Goal: Information Seeking & Learning: Learn about a topic

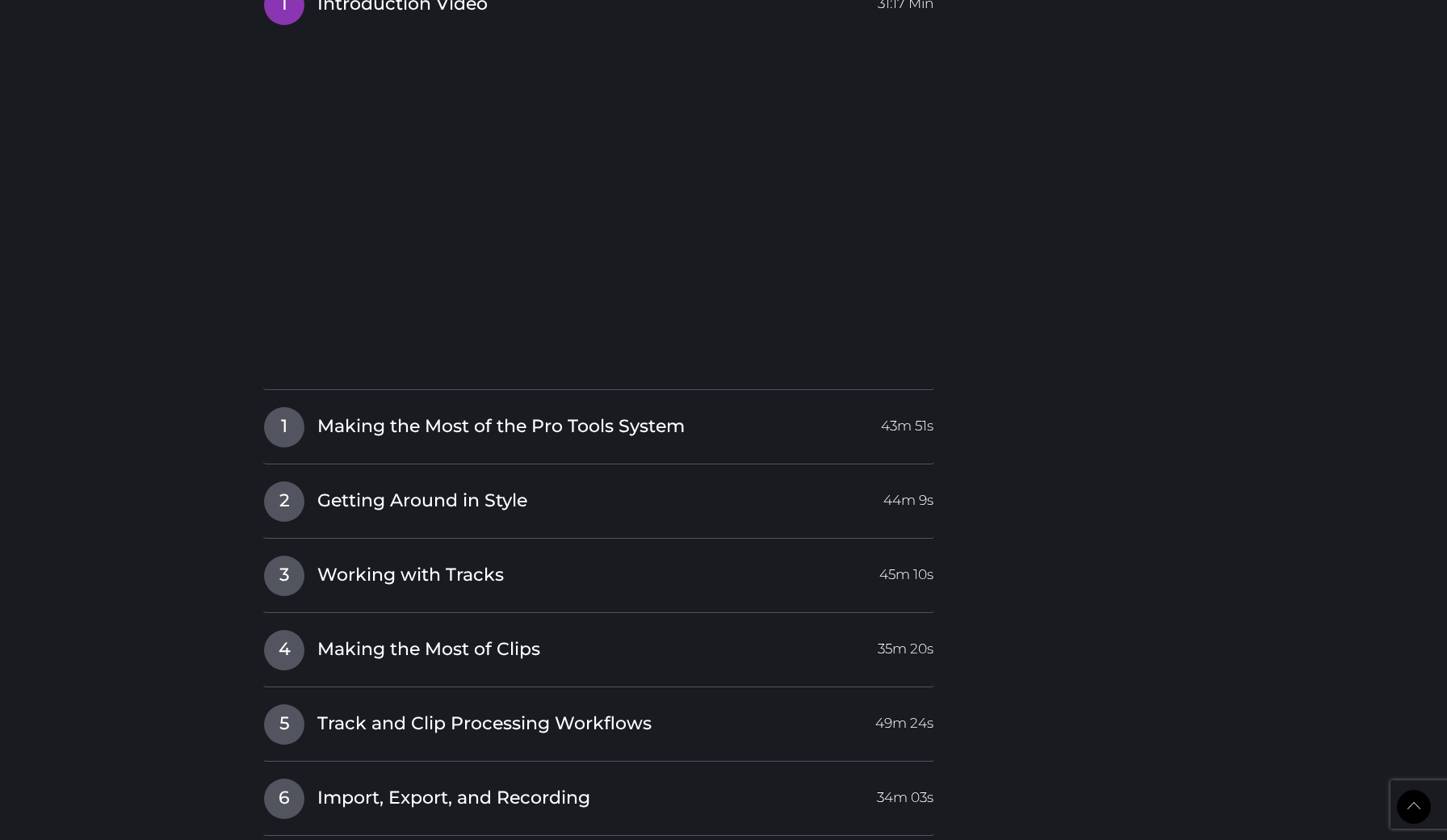
scroll to position [1836, 0]
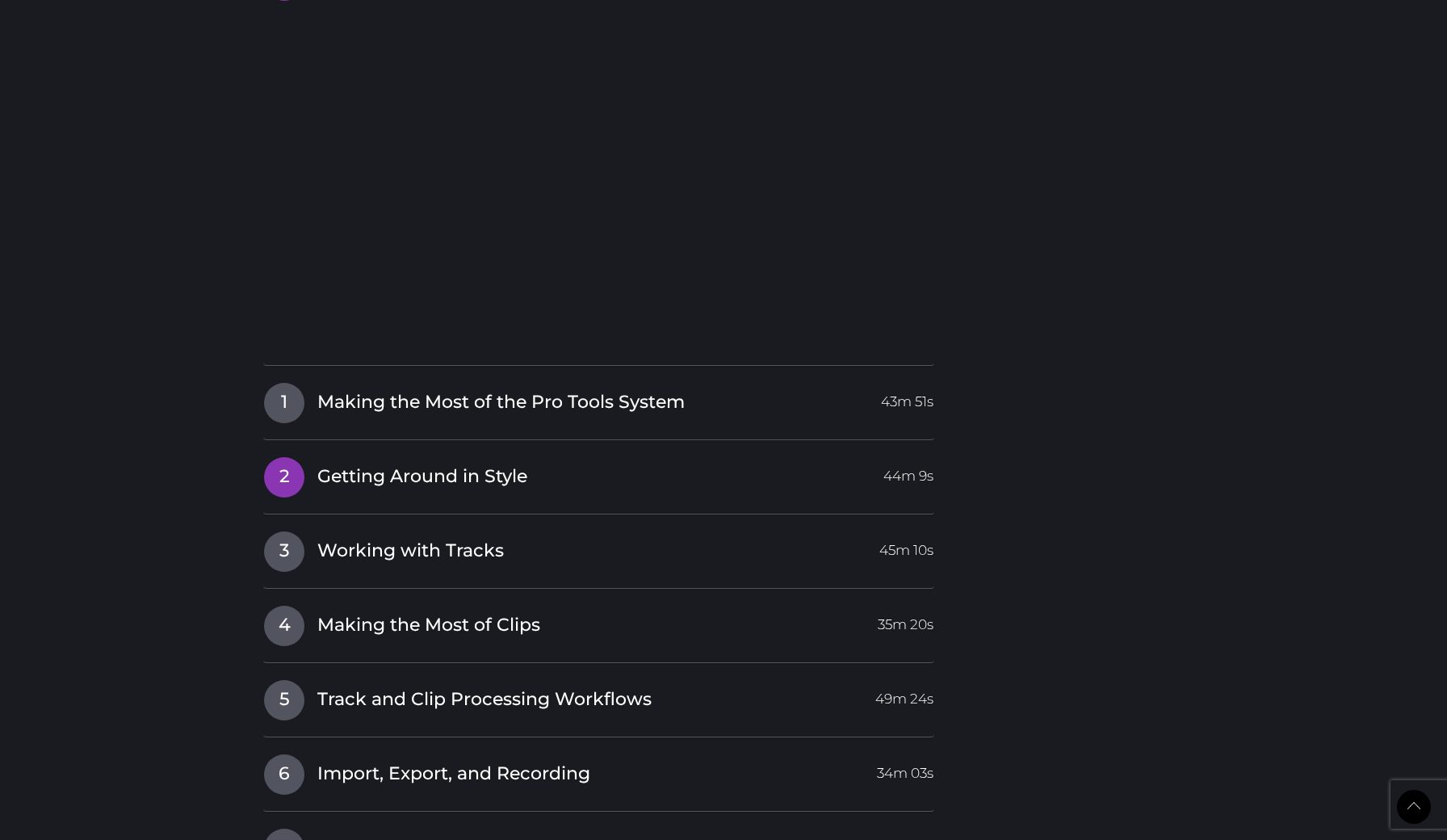
click at [288, 461] on span "2" at bounding box center [284, 477] width 40 height 40
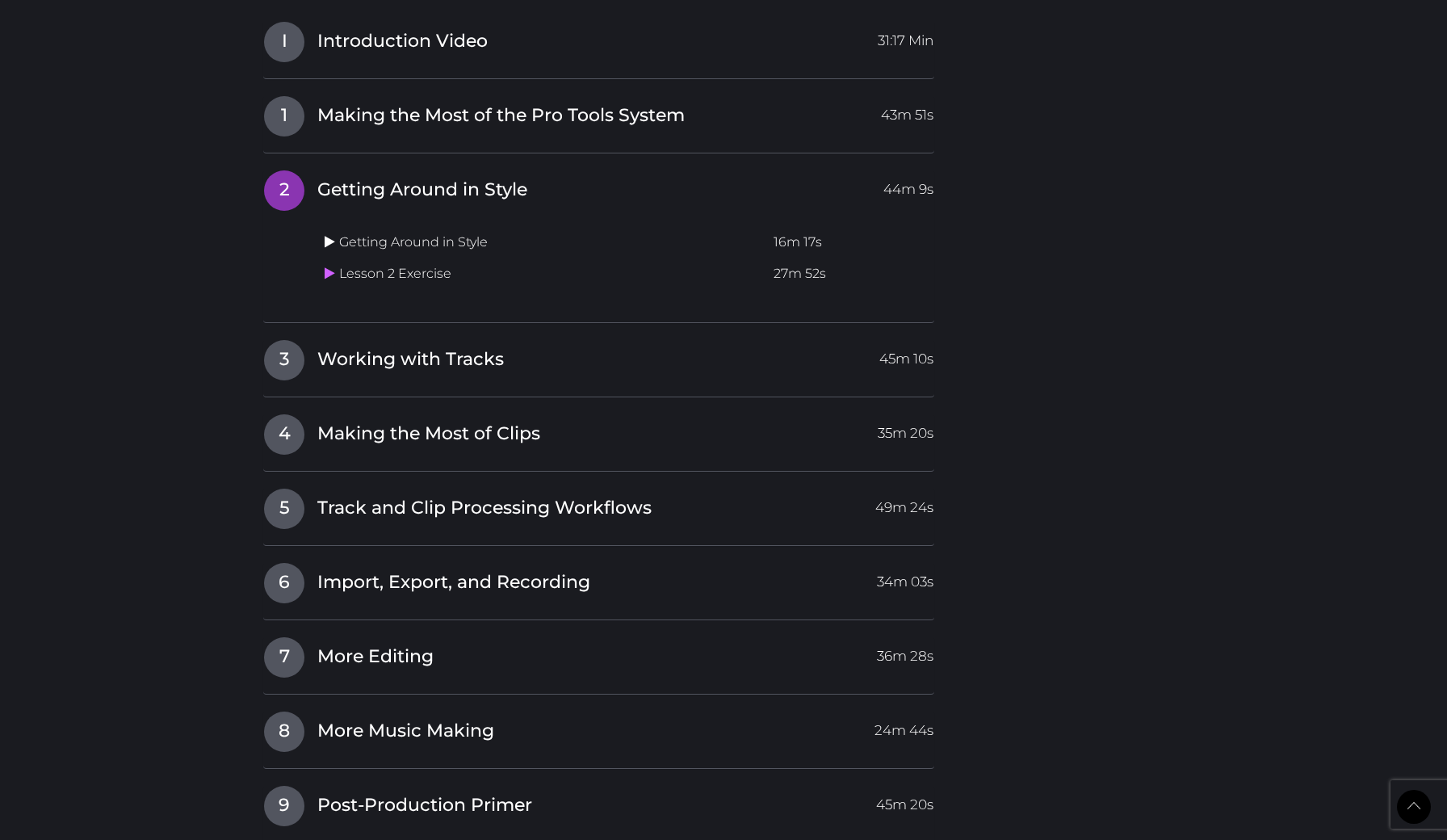
scroll to position [1768, 0]
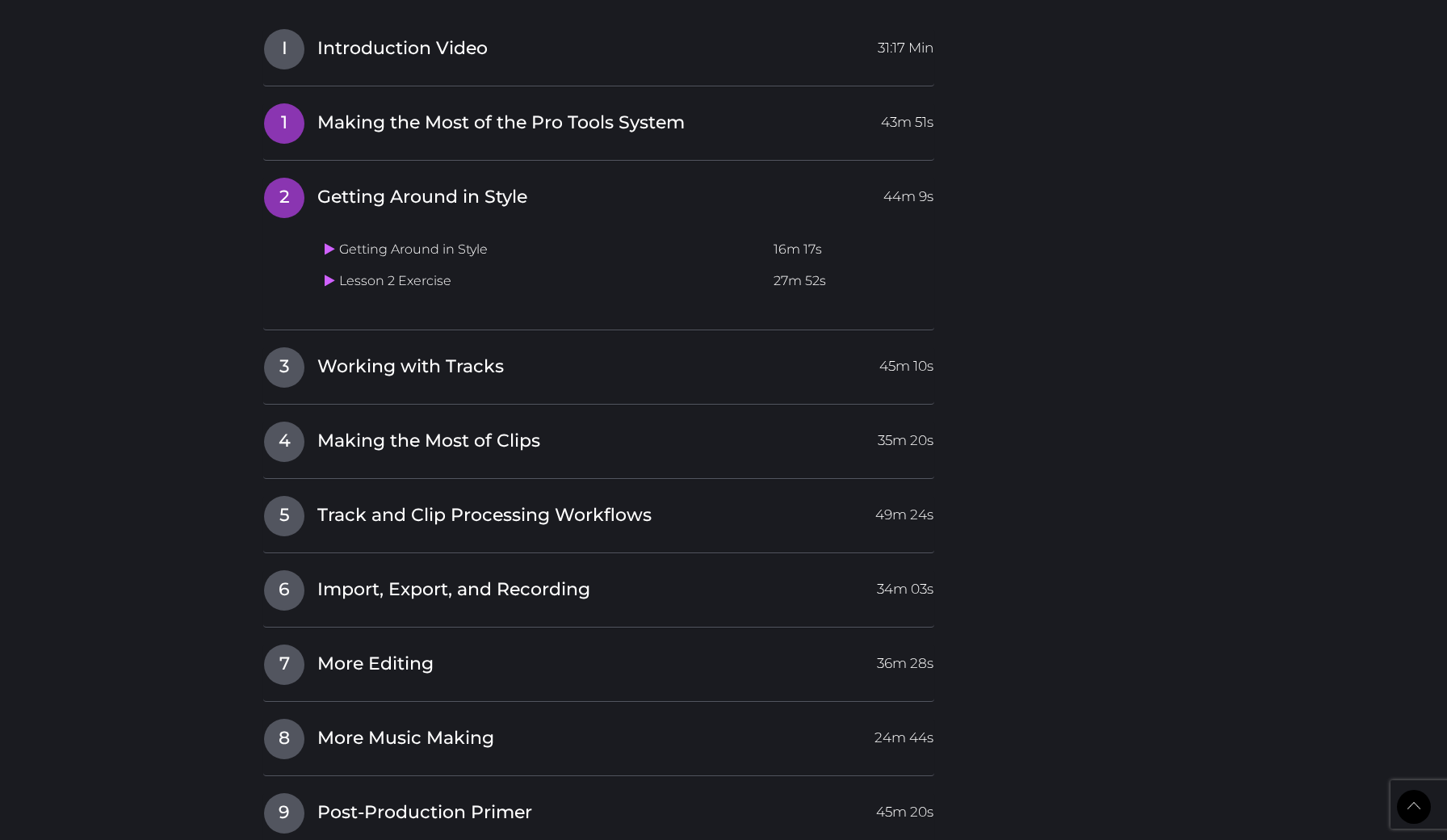
click at [297, 121] on span "1" at bounding box center [284, 123] width 40 height 40
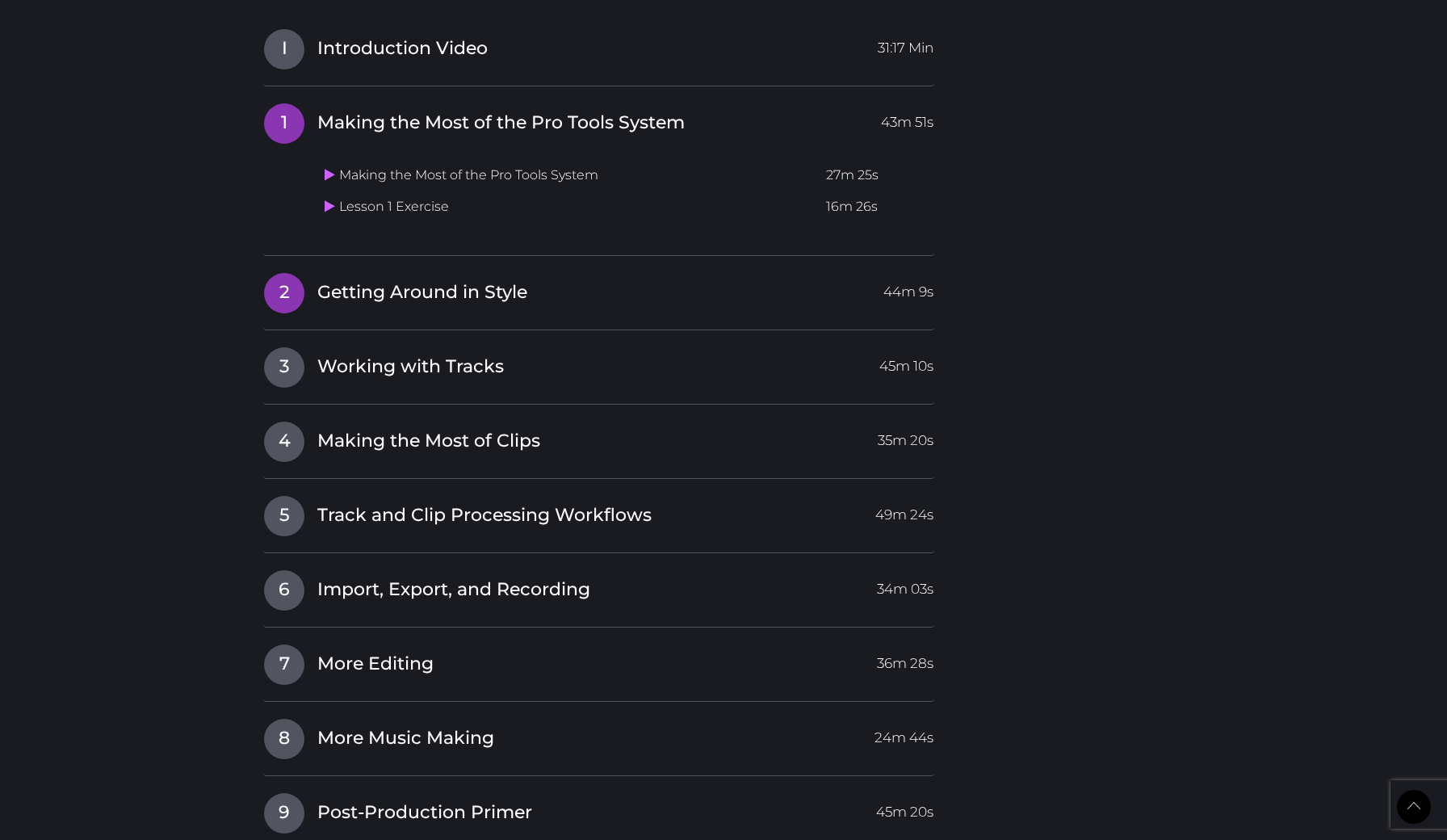
click at [347, 294] on h4 "2 Getting Around in Style 44m 9s" at bounding box center [599, 293] width 671 height 41
click at [288, 280] on span "2" at bounding box center [284, 293] width 40 height 40
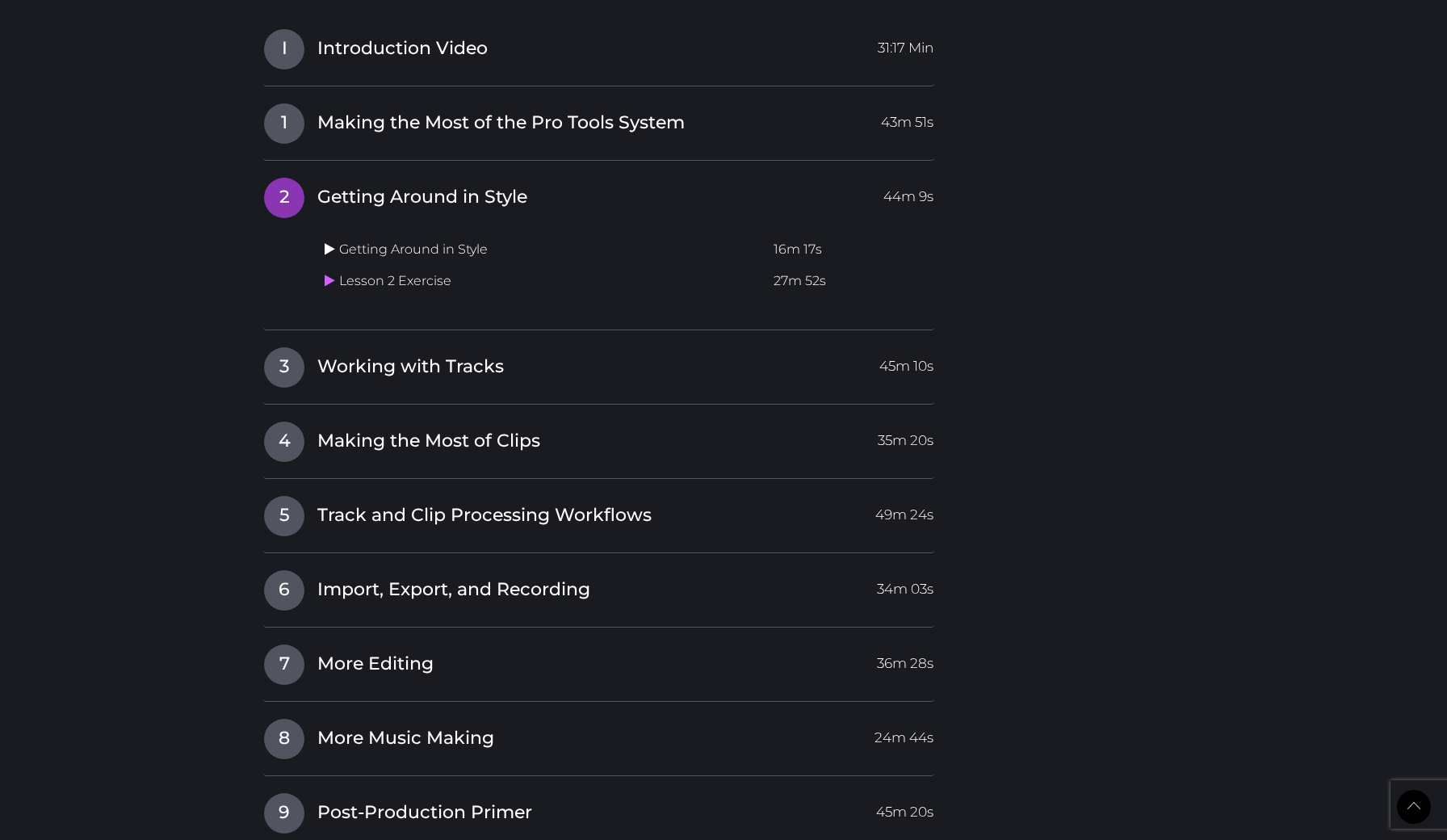
click at [325, 242] on icon at bounding box center [330, 249] width 11 height 13
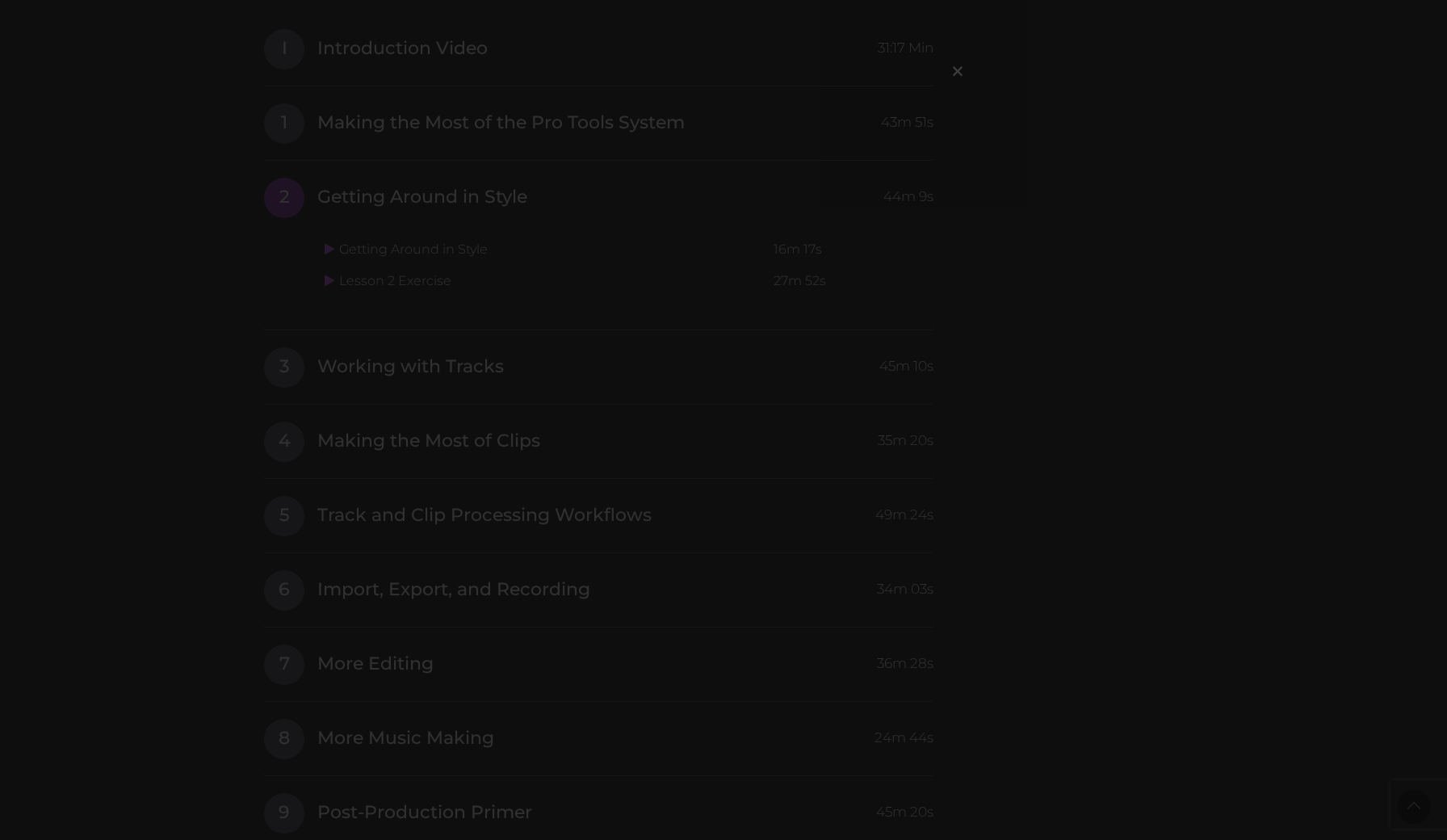
click at [402, 235] on div "×" at bounding box center [724, 420] width 1447 height 840
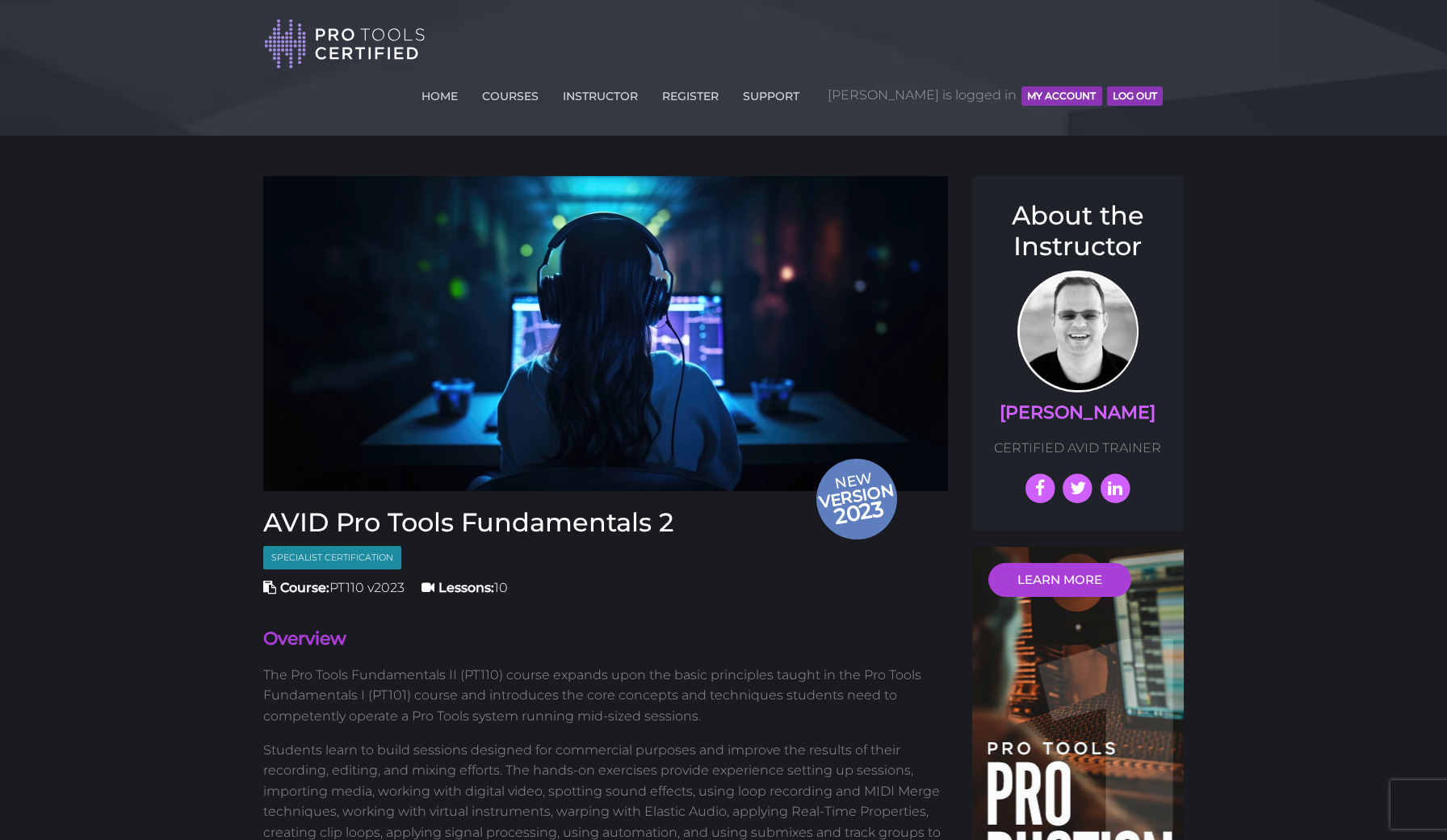
scroll to position [0, 0]
click at [528, 93] on link "COURSES" at bounding box center [510, 93] width 64 height 26
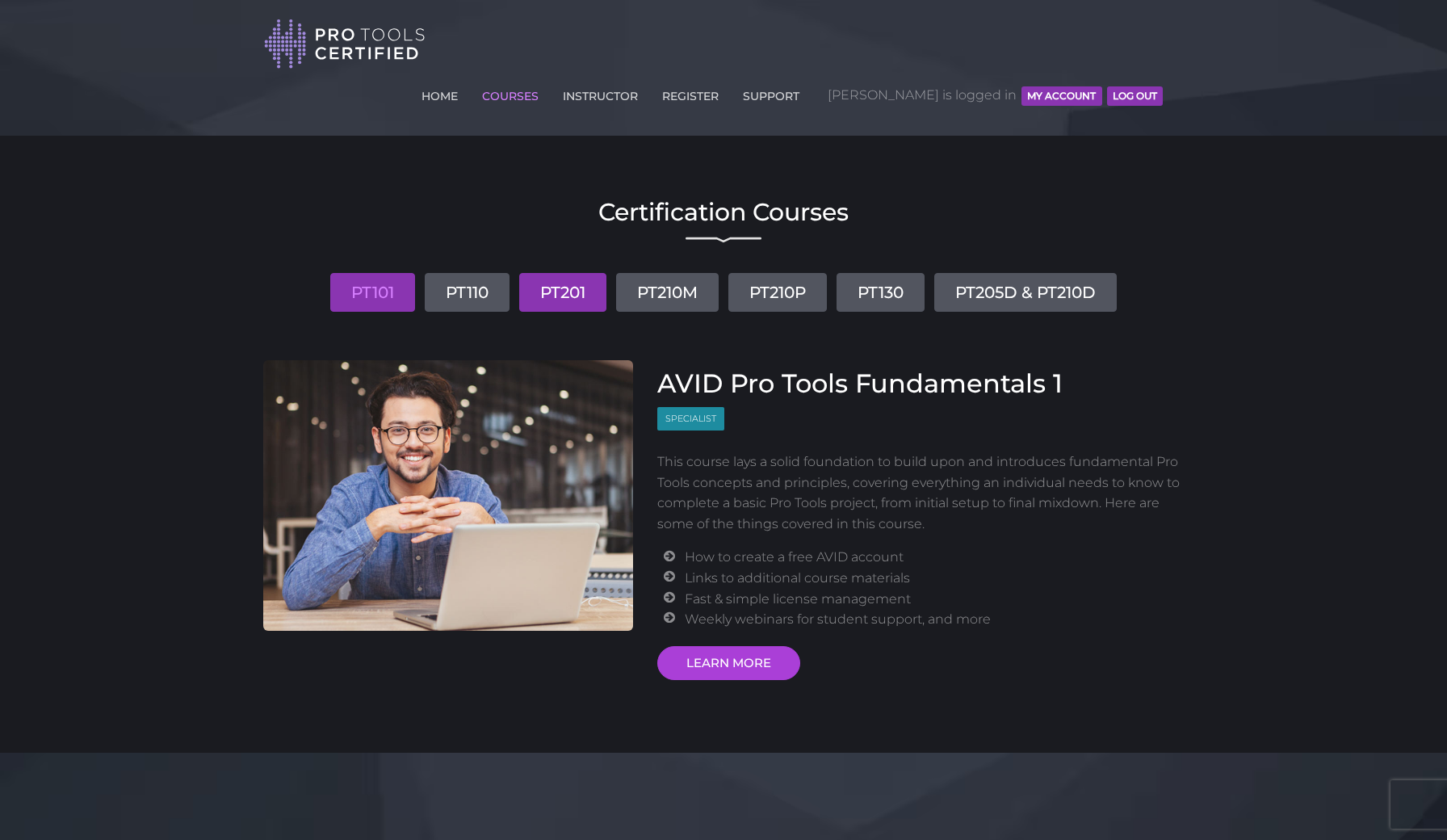
click at [570, 293] on link "PT201" at bounding box center [563, 292] width 88 height 39
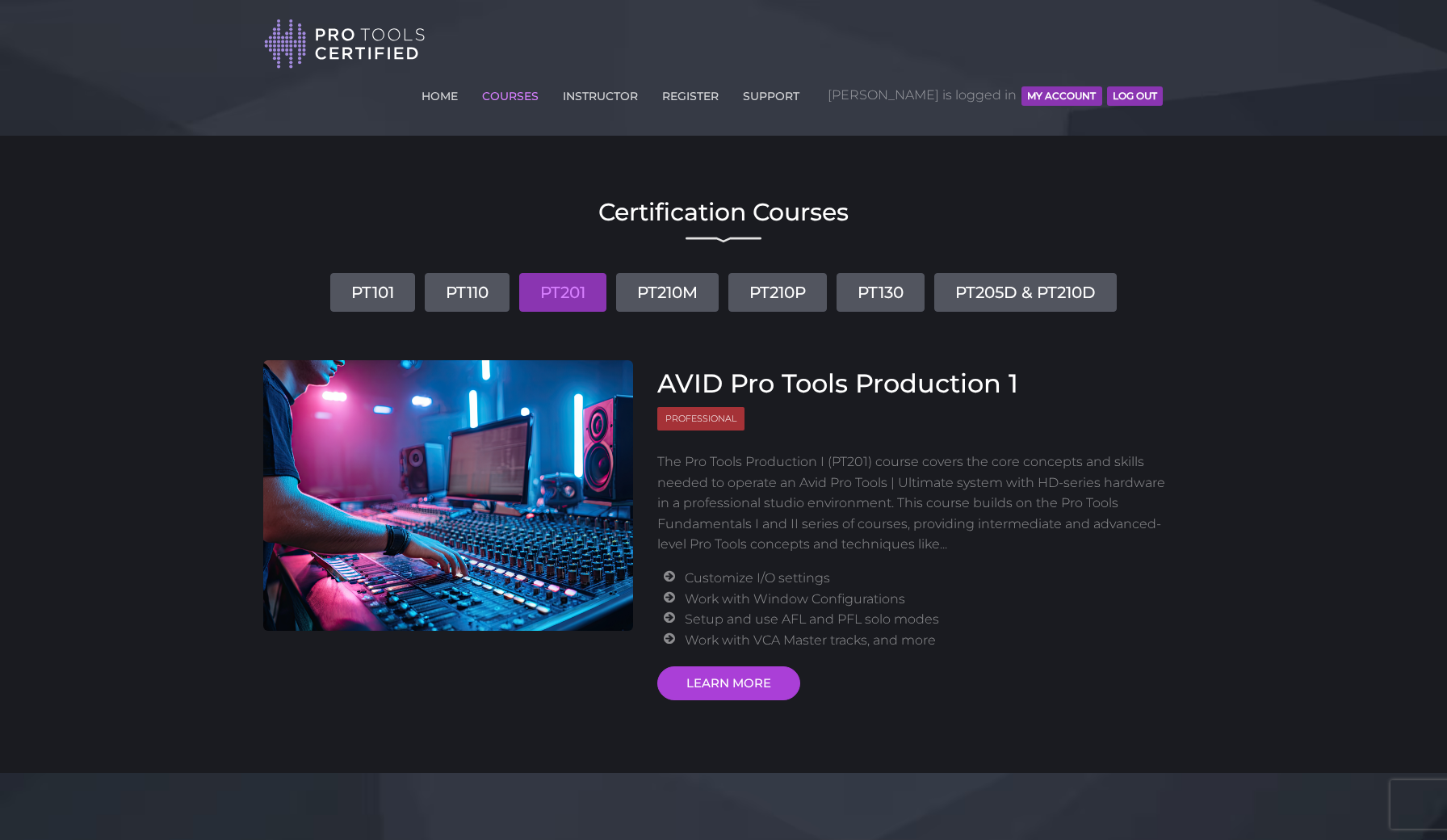
click at [1051, 92] on button "MY ACCOUNT" at bounding box center [1061, 96] width 80 height 19
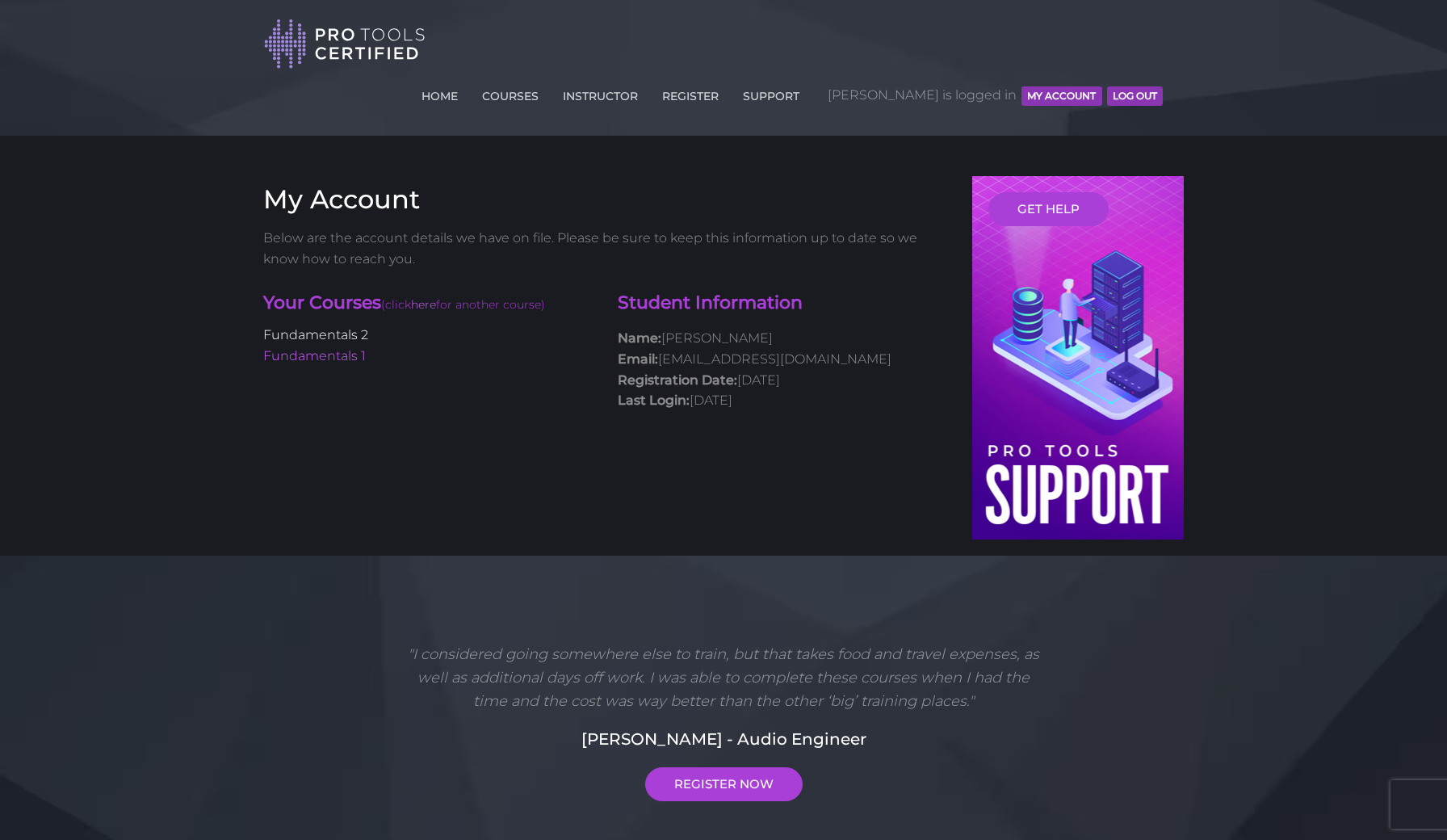
click at [348, 339] on link "Fundamentals 2" at bounding box center [315, 335] width 105 height 16
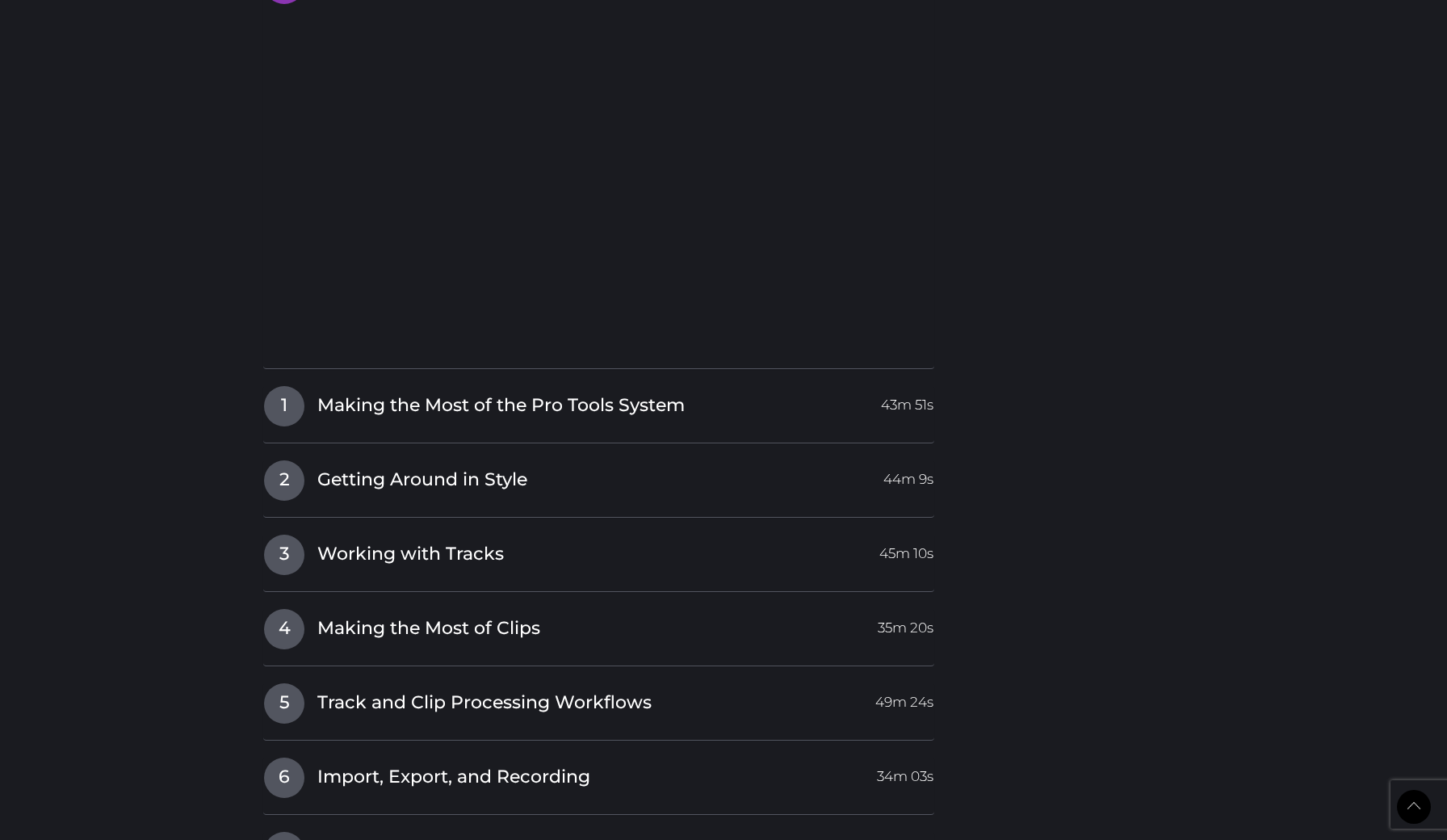
scroll to position [1831, 0]
click at [343, 395] on span "Making the Most of the Pro Tools System" at bounding box center [501, 407] width 368 height 25
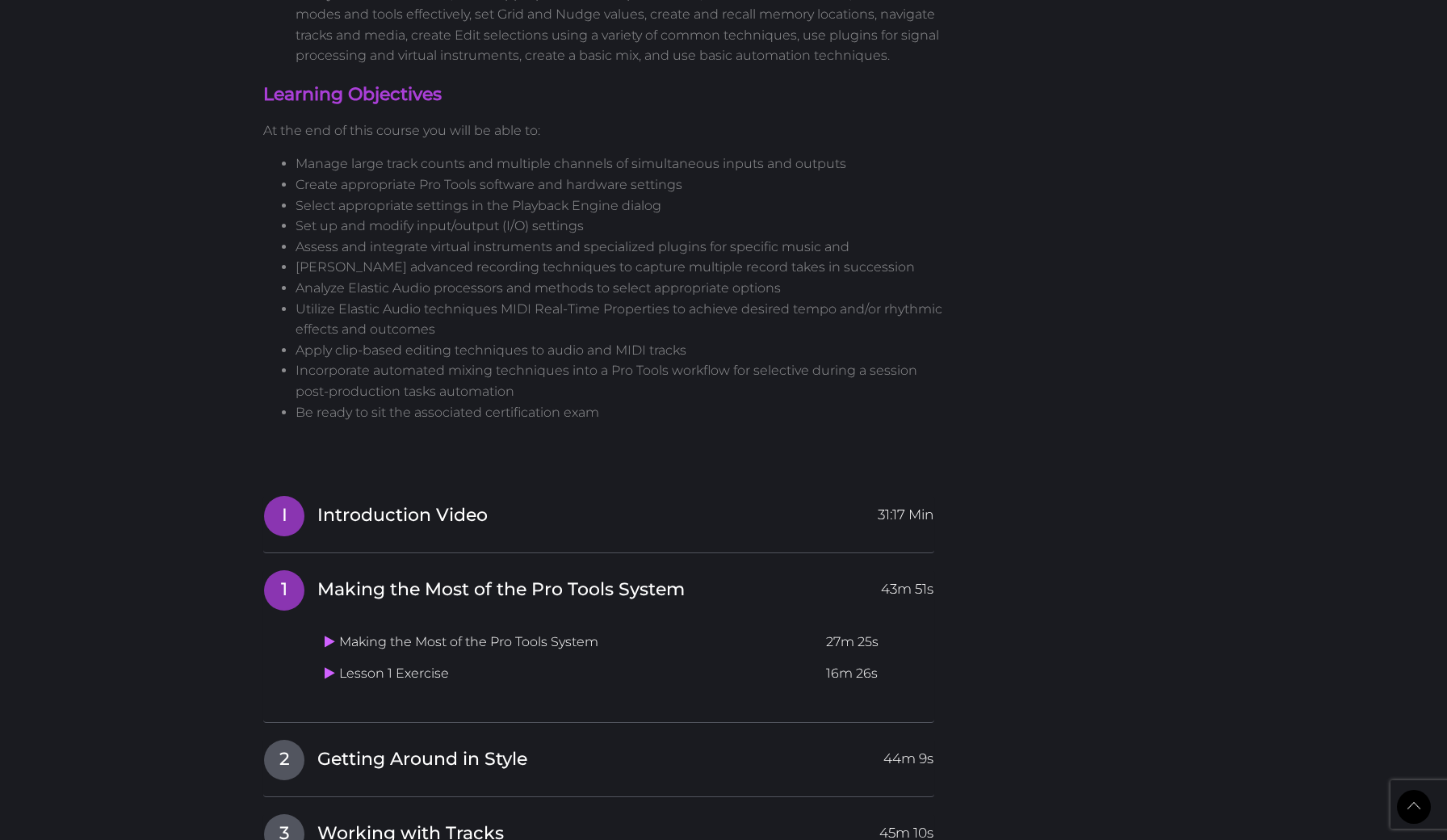
scroll to position [1590, 0]
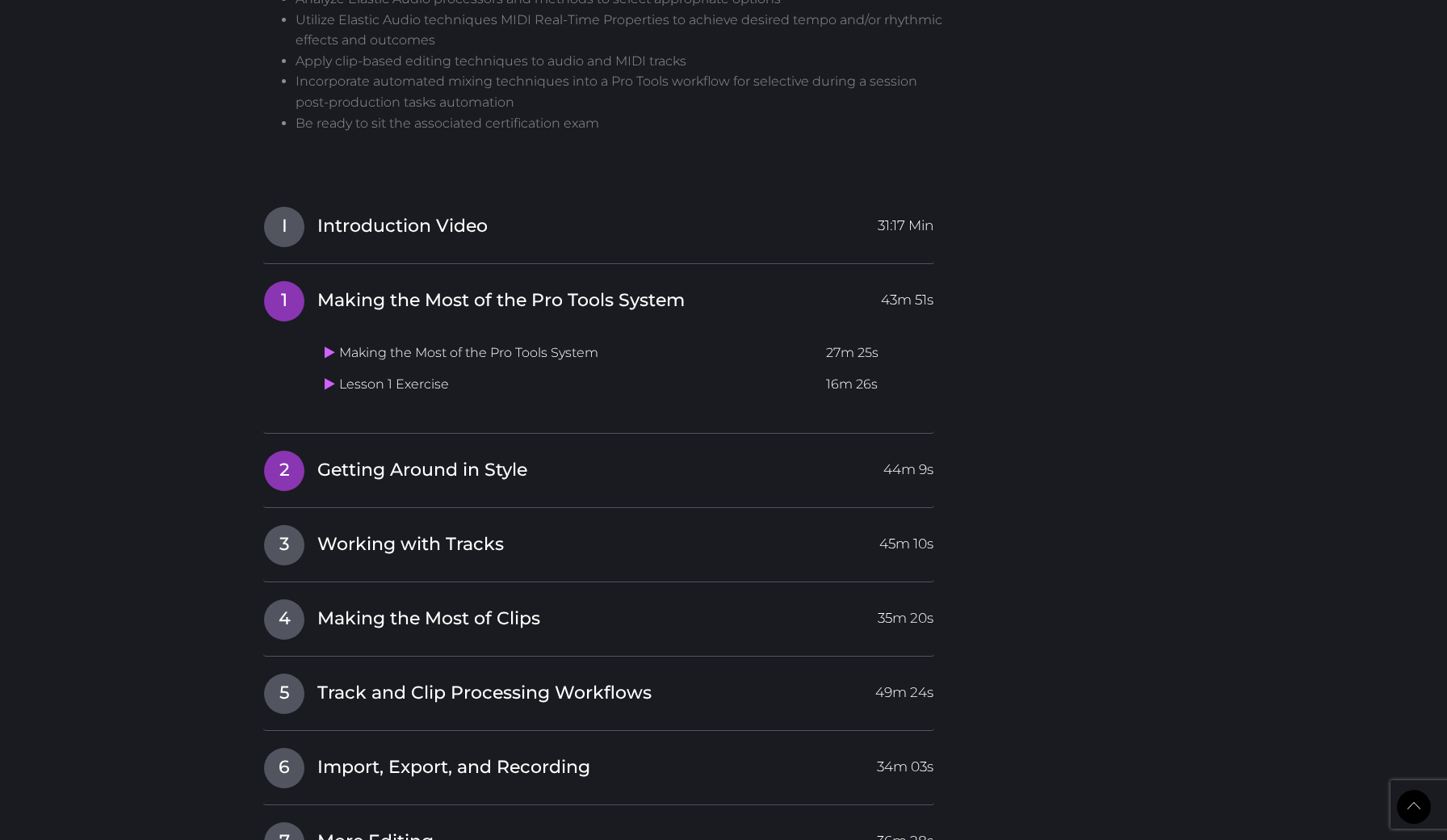
click at [367, 462] on span "Getting Around in Style" at bounding box center [422, 470] width 210 height 25
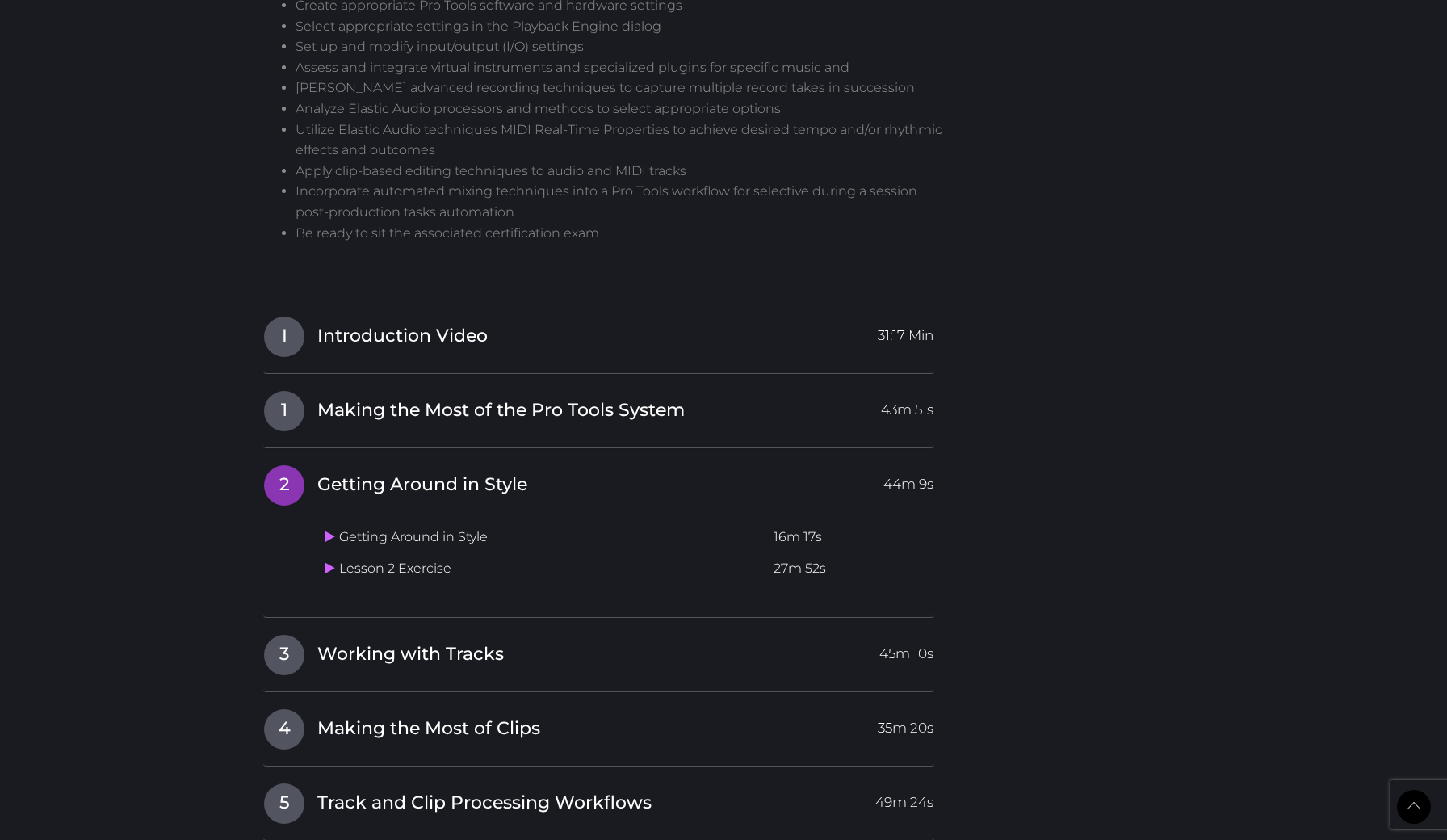
scroll to position [1547, 0]
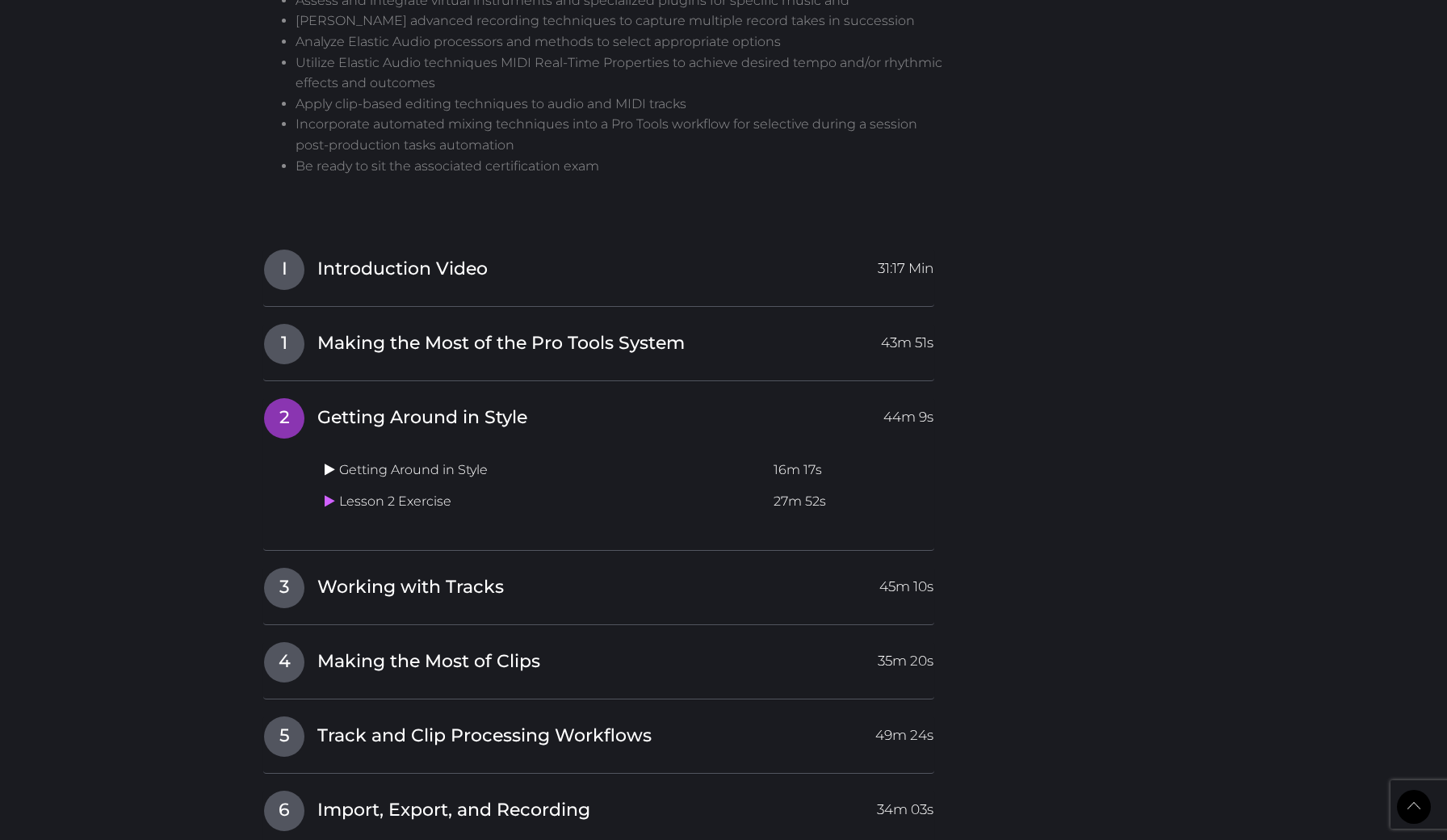
click at [334, 463] on icon at bounding box center [330, 469] width 11 height 13
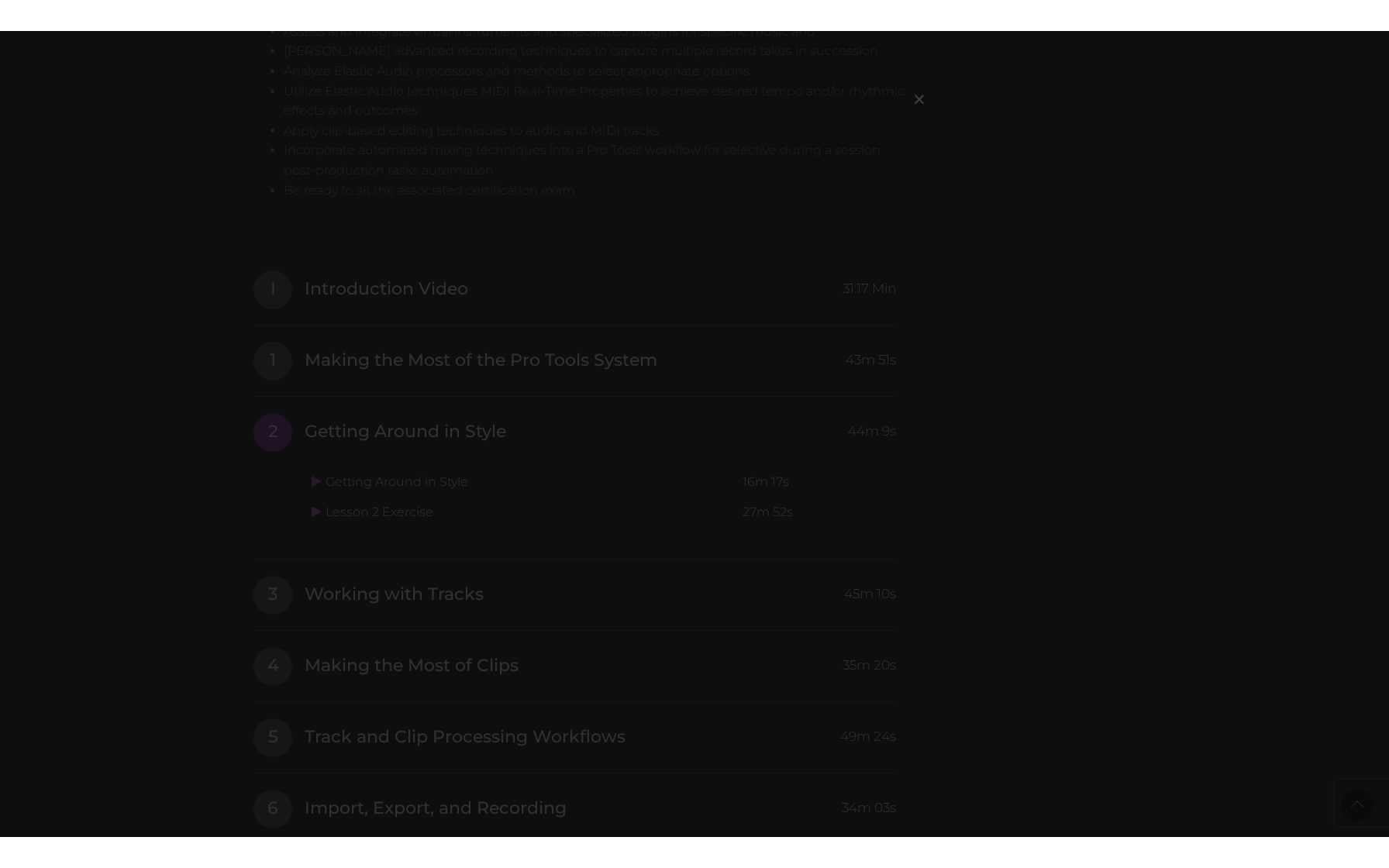
scroll to position [0, 0]
